Goal: Task Accomplishment & Management: Use online tool/utility

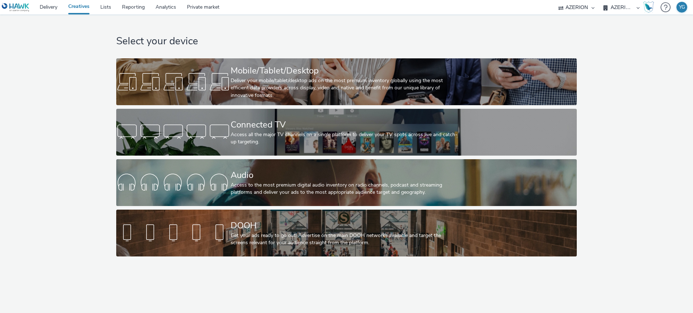
select select "ac009755-aa48-4799-8050-7a339a378eb8"
select select "79162ed7-0017-4339-93b0-3399b708648f"
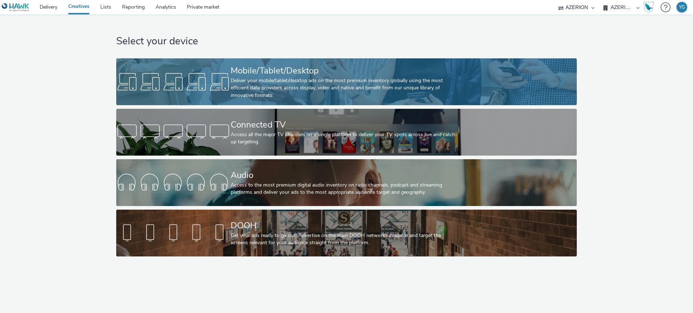
click at [384, 78] on div "Deliver your mobile/tablet/desktop ads on the most premium inventory globally u…" at bounding box center [344, 88] width 229 height 22
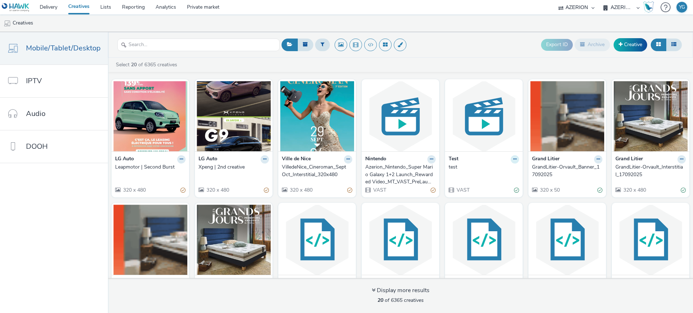
click at [513, 161] on icon at bounding box center [514, 159] width 3 height 4
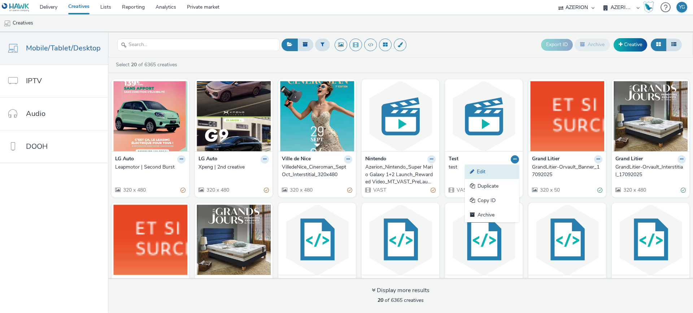
click at [487, 170] on link "Edit" at bounding box center [492, 172] width 54 height 14
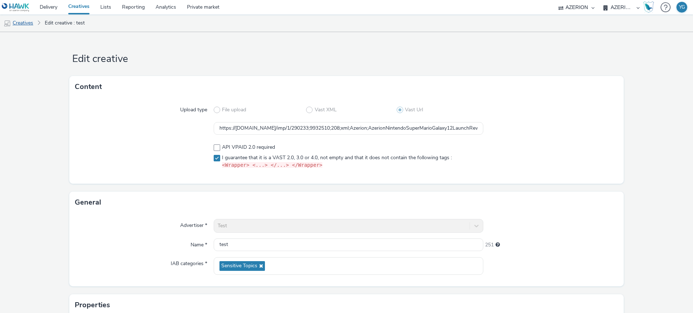
click at [29, 23] on link "Creatives" at bounding box center [18, 22] width 37 height 17
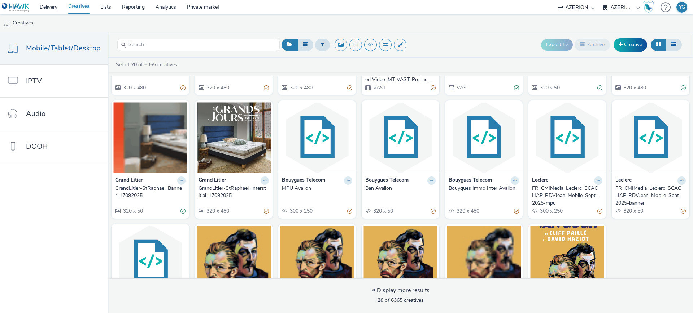
scroll to position [34, 0]
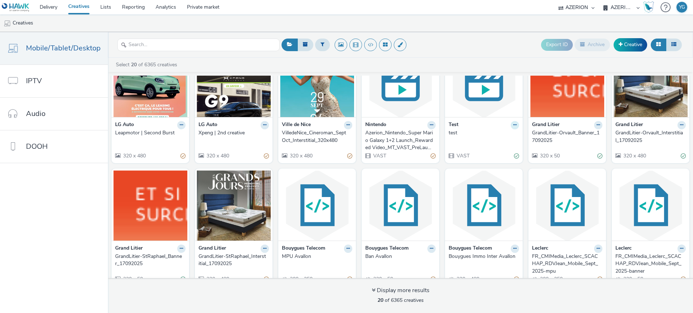
click at [513, 126] on icon at bounding box center [514, 125] width 3 height 4
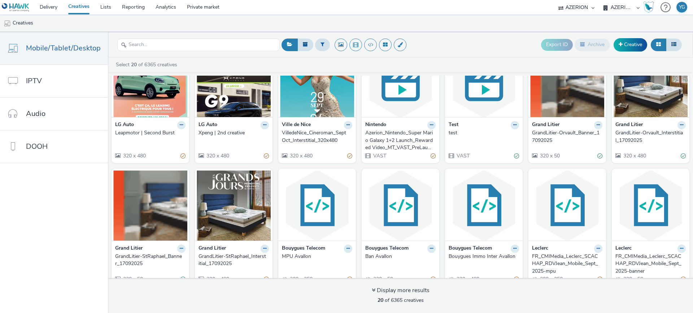
click at [462, 99] on img at bounding box center [484, 82] width 74 height 70
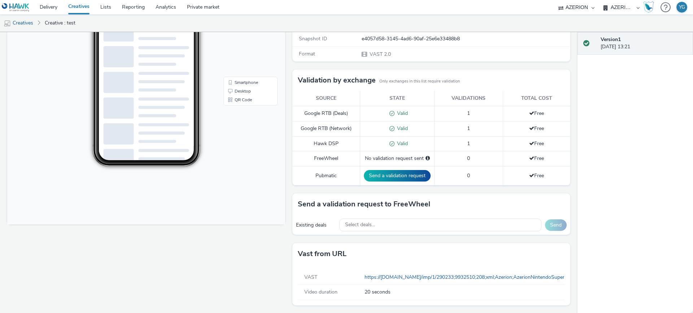
scroll to position [157, 0]
